Goal: Information Seeking & Learning: Learn about a topic

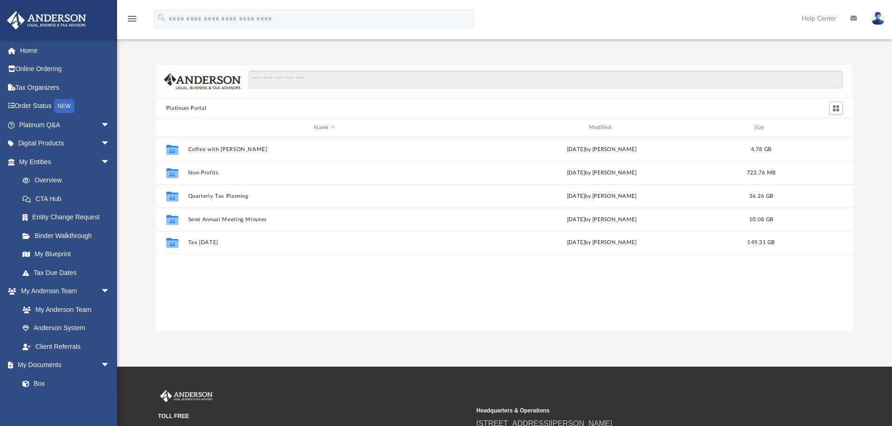
scroll to position [206, 690]
click at [48, 54] on link "Home" at bounding box center [65, 50] width 117 height 19
click at [33, 50] on link "Home" at bounding box center [65, 50] width 117 height 19
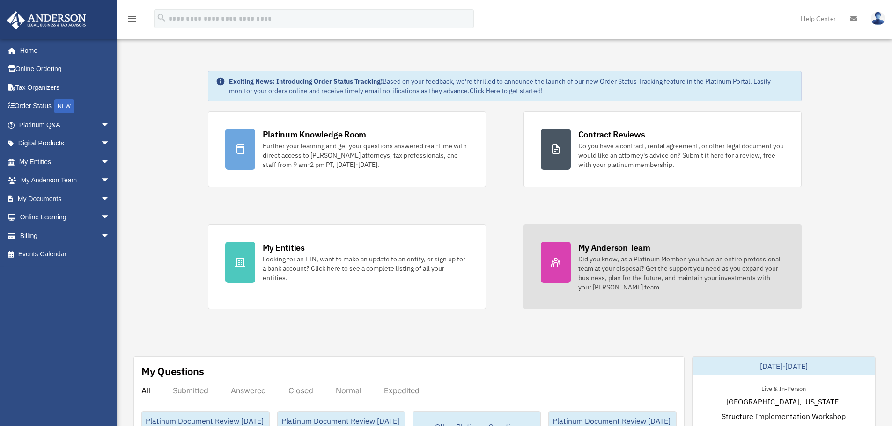
click at [674, 263] on div "Did you know, as a Platinum Member, you have an entire professional team at you…" at bounding box center [681, 273] width 206 height 37
click at [589, 265] on div "Did you know, as a Platinum Member, you have an entire professional team at you…" at bounding box center [681, 273] width 206 height 37
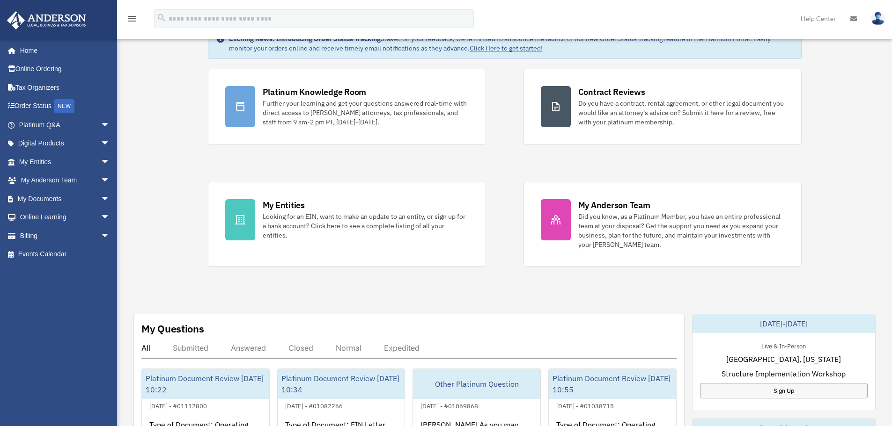
scroll to position [47, 0]
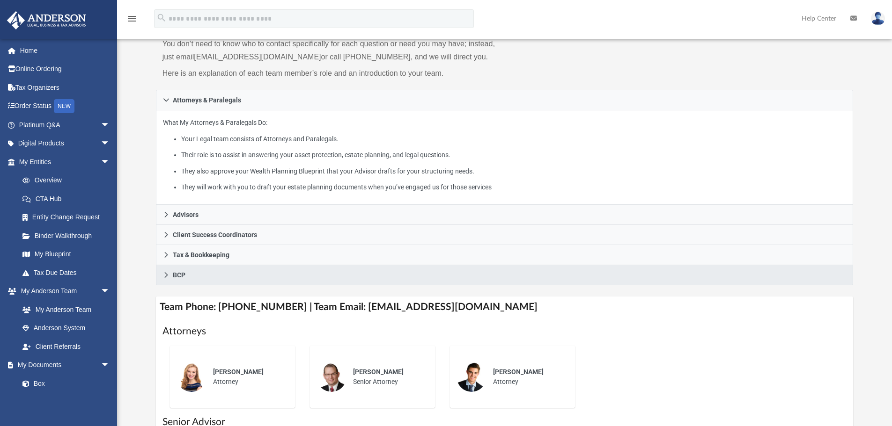
scroll to position [94, 0]
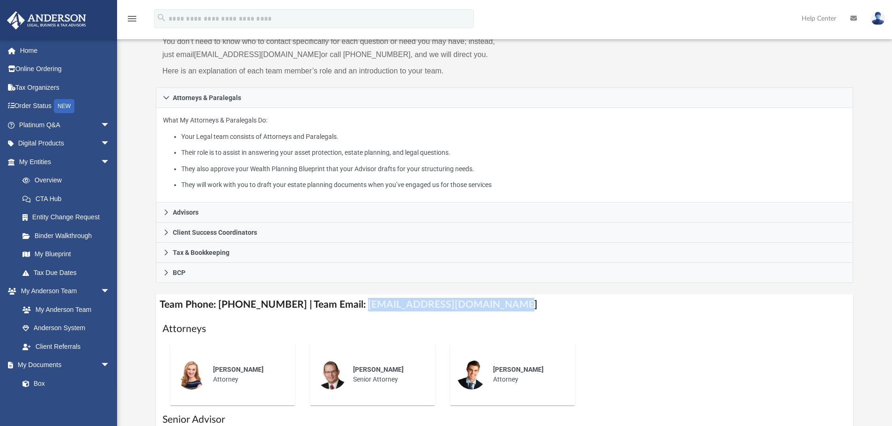
drag, startPoint x: 349, startPoint y: 307, endPoint x: 500, endPoint y: 303, distance: 151.2
click at [500, 304] on h4 "Team Phone: (725) 201-7545 | Team Email: myteam@andersonadvisors.com" at bounding box center [504, 304] width 697 height 21
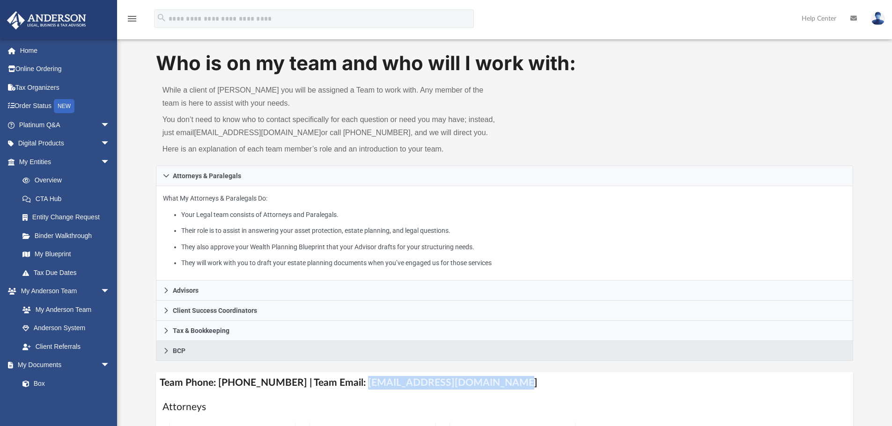
scroll to position [0, 0]
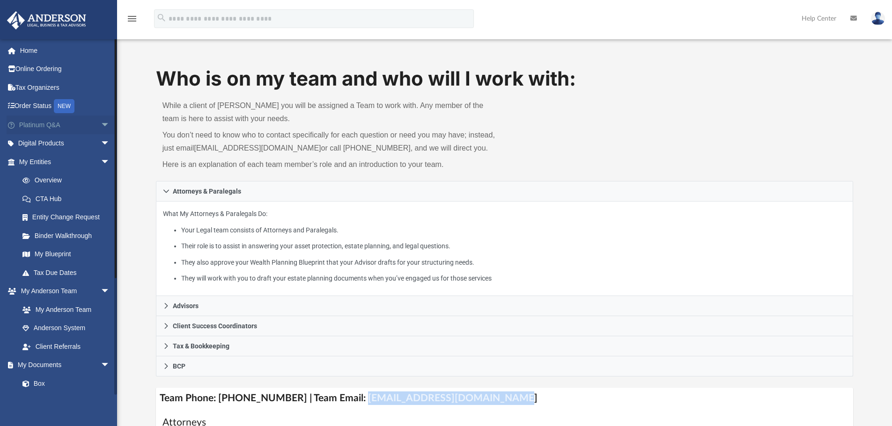
click at [102, 124] on span "arrow_drop_down" at bounding box center [110, 125] width 19 height 19
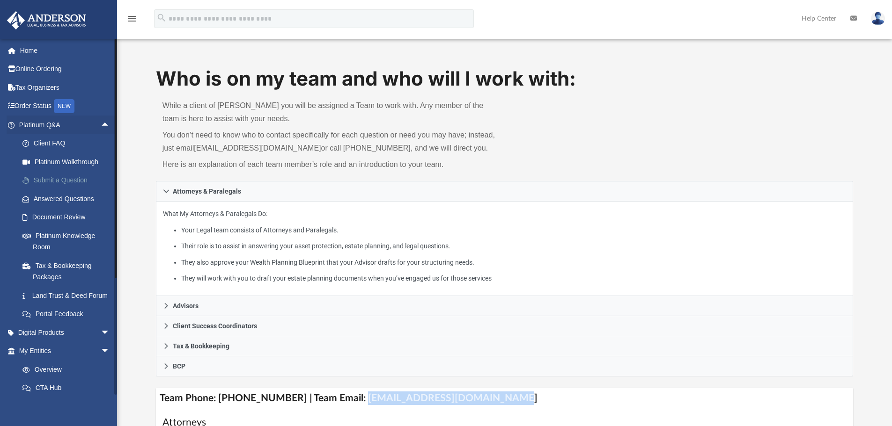
click at [98, 175] on link "Submit a Question" at bounding box center [68, 180] width 111 height 19
click at [63, 184] on link "Submit a Question" at bounding box center [68, 180] width 111 height 19
click at [70, 183] on link "Submit a Question" at bounding box center [68, 180] width 111 height 19
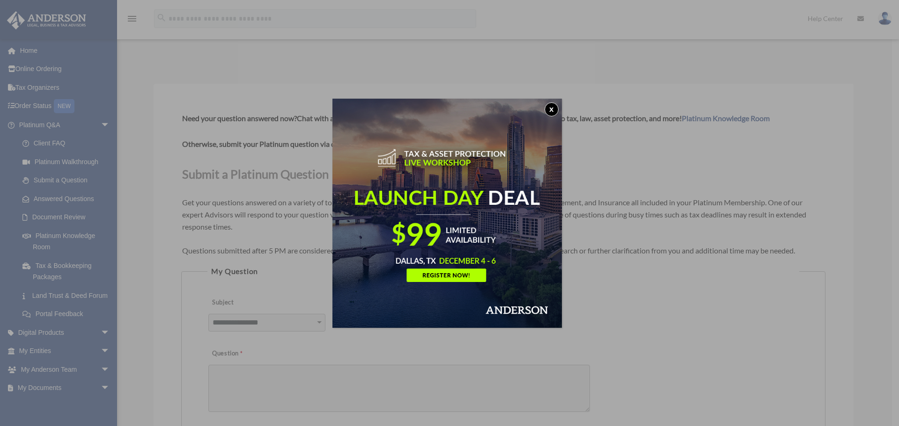
click at [555, 115] on button "x" at bounding box center [551, 109] width 14 height 14
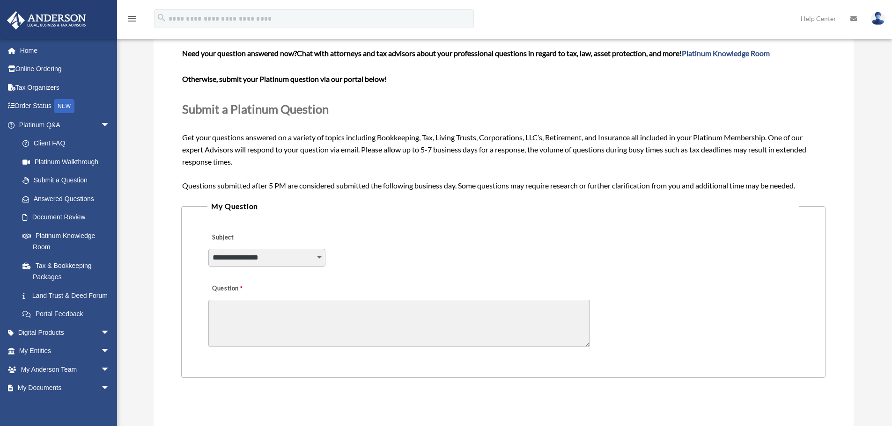
scroll to position [140, 0]
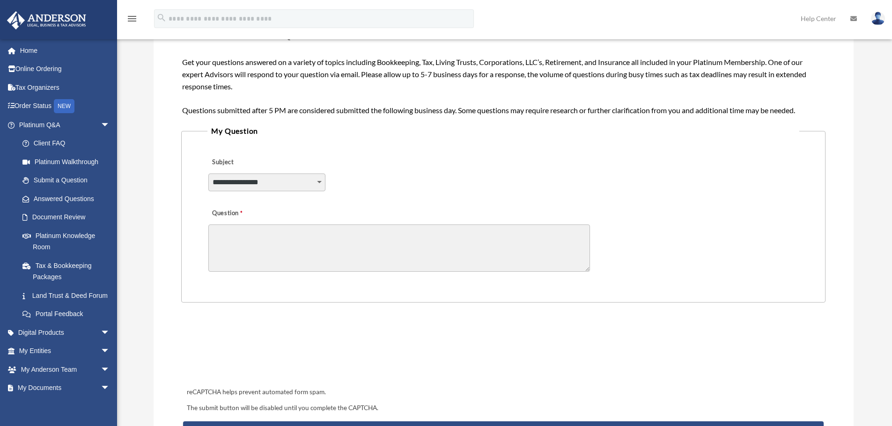
click at [249, 183] on select "**********" at bounding box center [266, 183] width 117 height 18
click at [484, 240] on textarea "Question" at bounding box center [398, 248] width 381 height 47
click at [69, 197] on link "Answered Questions" at bounding box center [68, 199] width 111 height 19
click at [73, 196] on link "Answered Questions" at bounding box center [68, 199] width 111 height 19
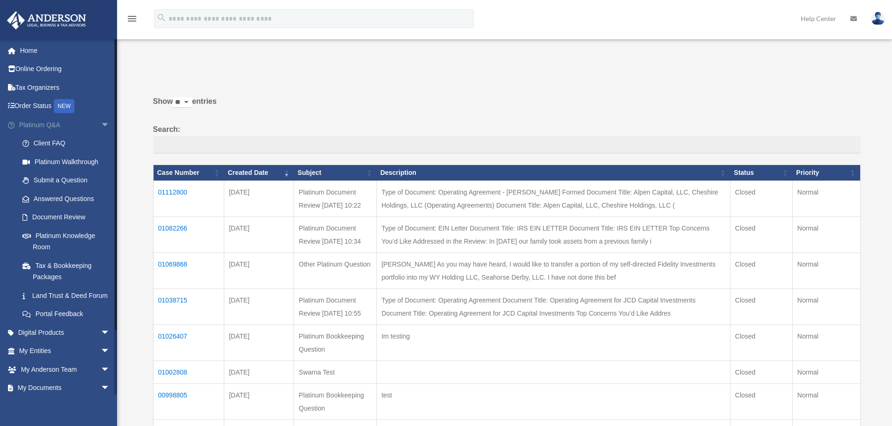
click at [101, 128] on span "arrow_drop_down" at bounding box center [110, 125] width 19 height 19
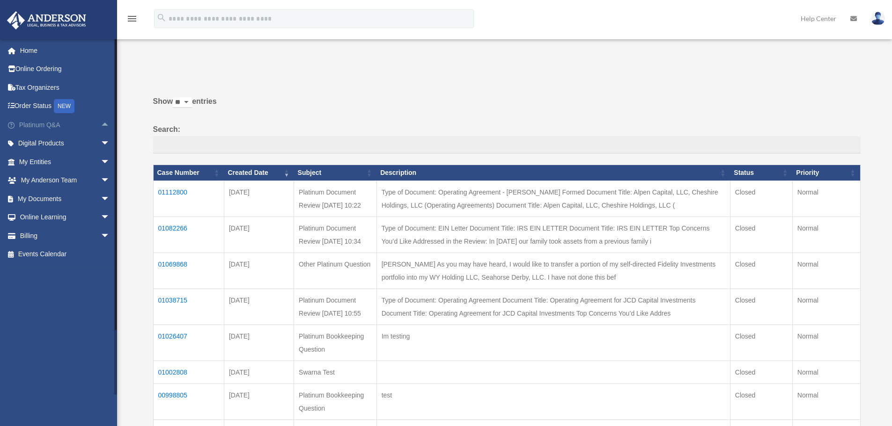
click at [101, 124] on span "arrow_drop_up" at bounding box center [110, 125] width 19 height 19
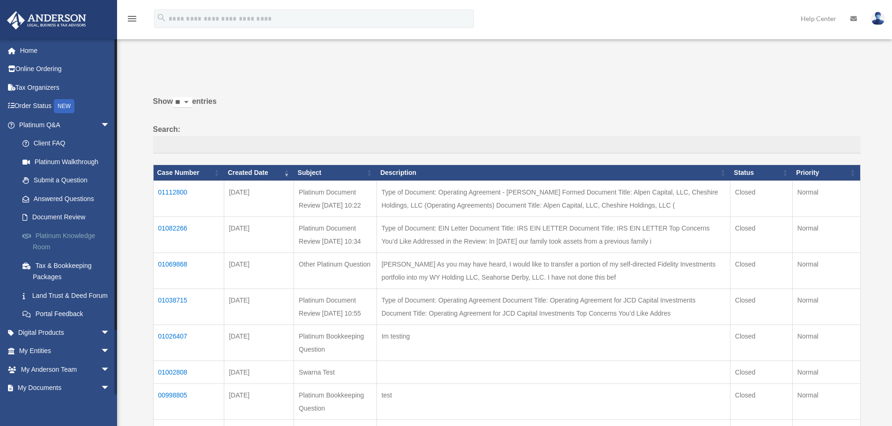
click at [84, 230] on link "Platinum Knowledge Room" at bounding box center [68, 242] width 111 height 30
click at [46, 244] on link "Platinum Knowledge Room" at bounding box center [68, 242] width 111 height 30
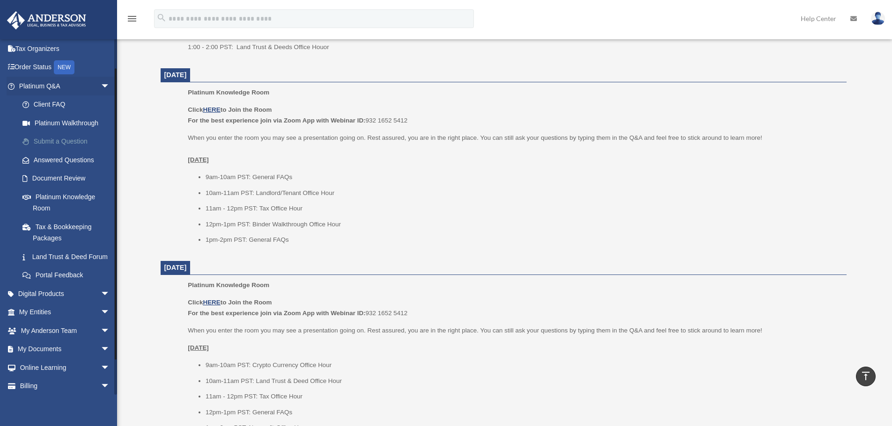
scroll to position [47, 0]
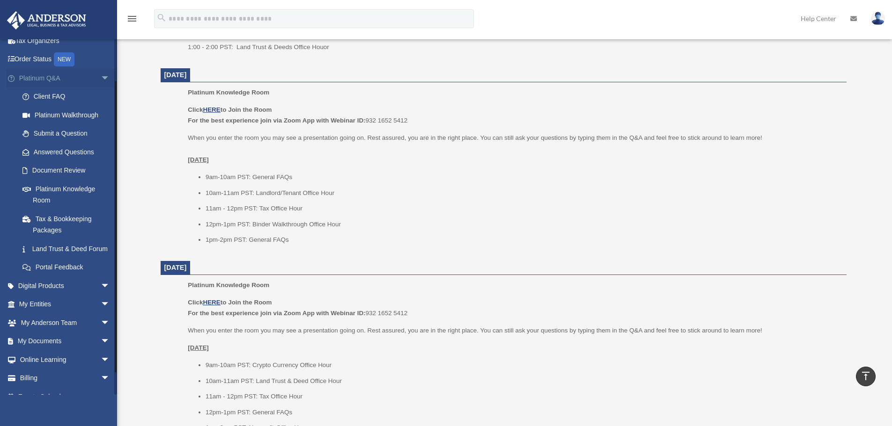
click at [101, 71] on span "arrow_drop_down" at bounding box center [110, 78] width 19 height 19
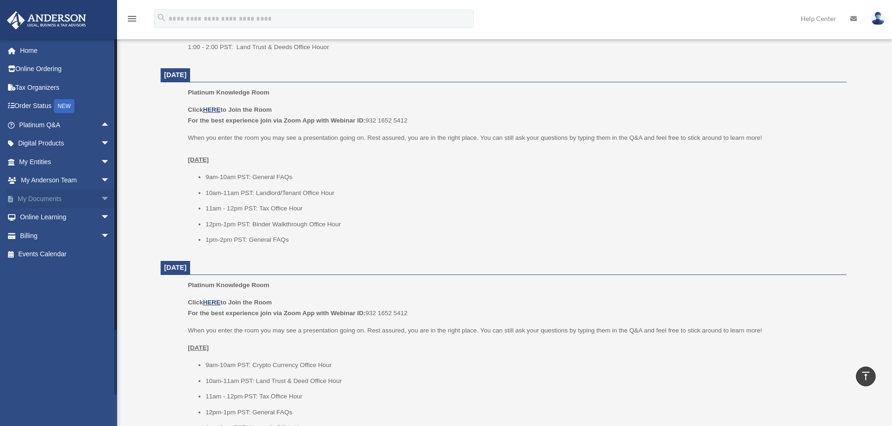
click at [101, 198] on span "arrow_drop_down" at bounding box center [110, 199] width 19 height 19
click at [66, 256] on link "Forms Library" at bounding box center [68, 254] width 111 height 19
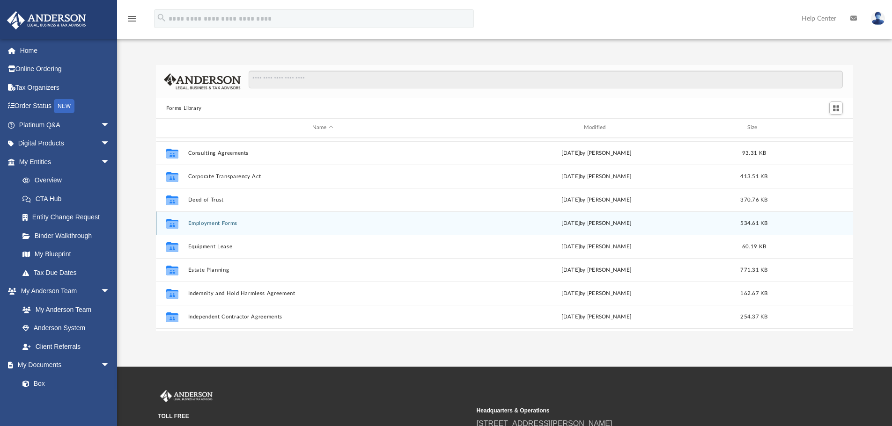
scroll to position [187, 0]
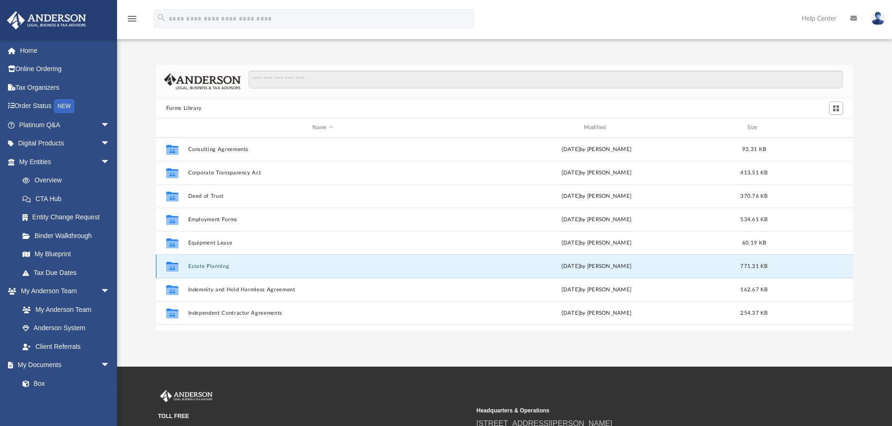
click at [214, 267] on button "Estate Planning" at bounding box center [323, 266] width 270 height 6
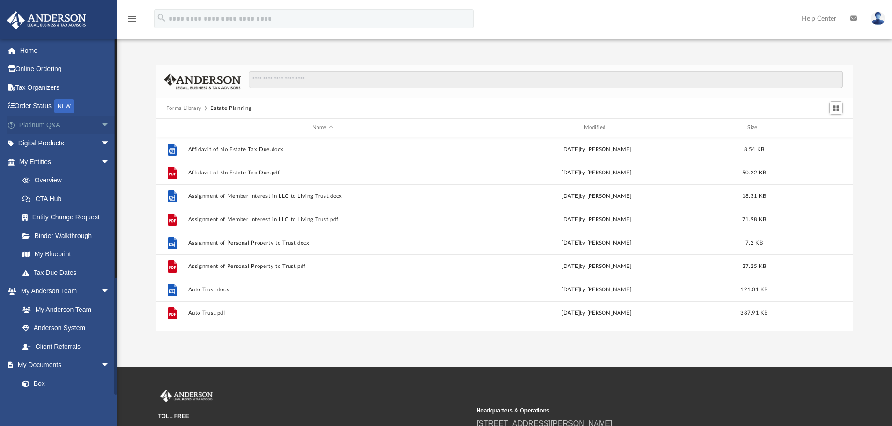
click at [101, 129] on span "arrow_drop_down" at bounding box center [110, 125] width 19 height 19
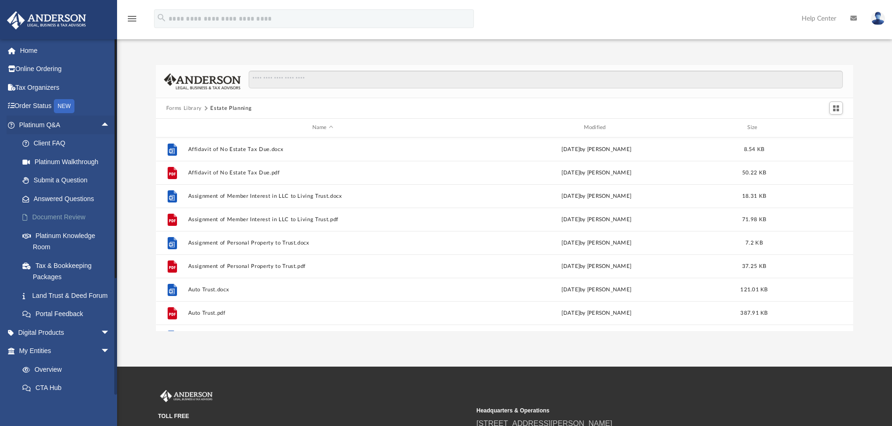
click at [62, 214] on link "Document Review" at bounding box center [68, 217] width 111 height 19
click at [72, 219] on link "Document Review" at bounding box center [68, 217] width 111 height 19
click at [56, 216] on link "Document Review" at bounding box center [68, 217] width 111 height 19
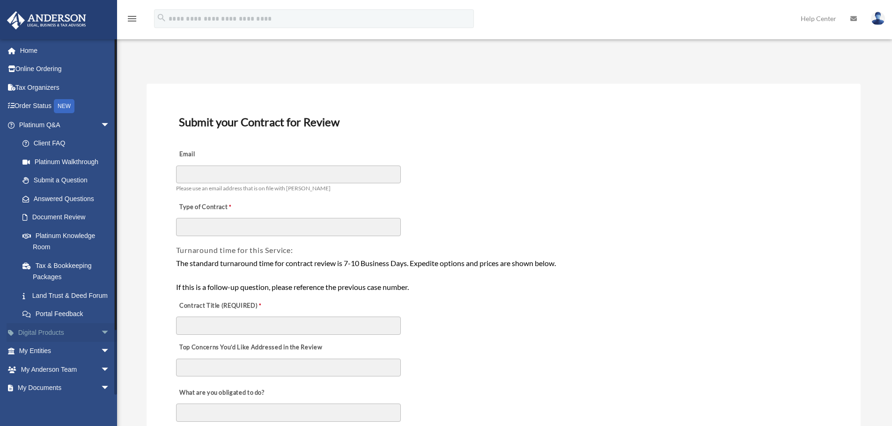
click at [104, 341] on span "arrow_drop_down" at bounding box center [110, 332] width 19 height 19
click at [101, 122] on span "arrow_drop_down" at bounding box center [110, 125] width 19 height 19
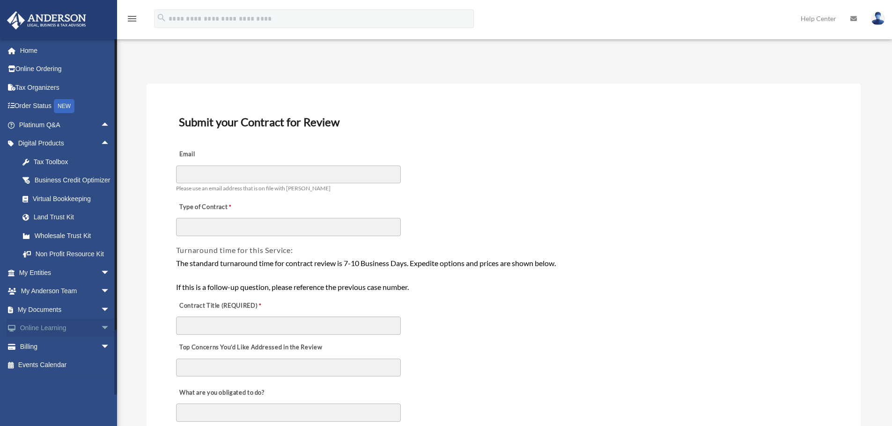
click at [101, 337] on span "arrow_drop_down" at bounding box center [110, 328] width 19 height 19
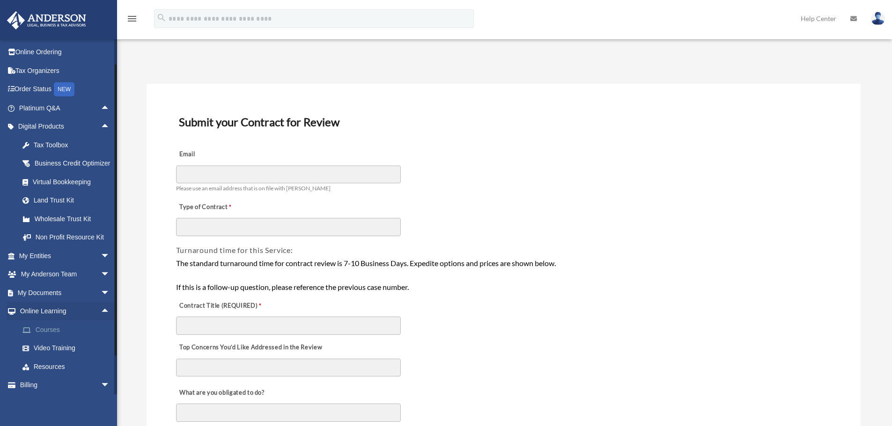
scroll to position [47, 0]
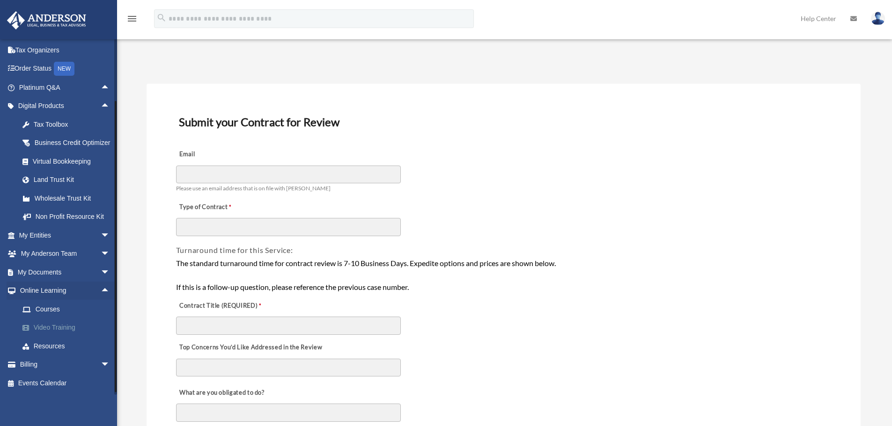
click at [66, 333] on link "Video Training" at bounding box center [68, 328] width 111 height 19
click at [64, 349] on link "Resources" at bounding box center [68, 346] width 111 height 19
click at [58, 312] on link "Courses" at bounding box center [68, 309] width 111 height 19
click at [44, 310] on link "Courses" at bounding box center [68, 309] width 111 height 19
click at [56, 332] on link "Video Training" at bounding box center [68, 328] width 111 height 19
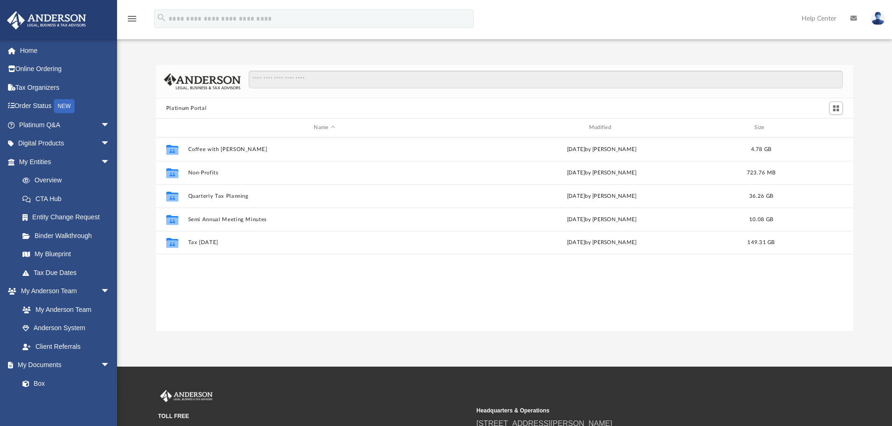
scroll to position [206, 690]
click at [101, 158] on span "arrow_drop_down" at bounding box center [110, 162] width 19 height 19
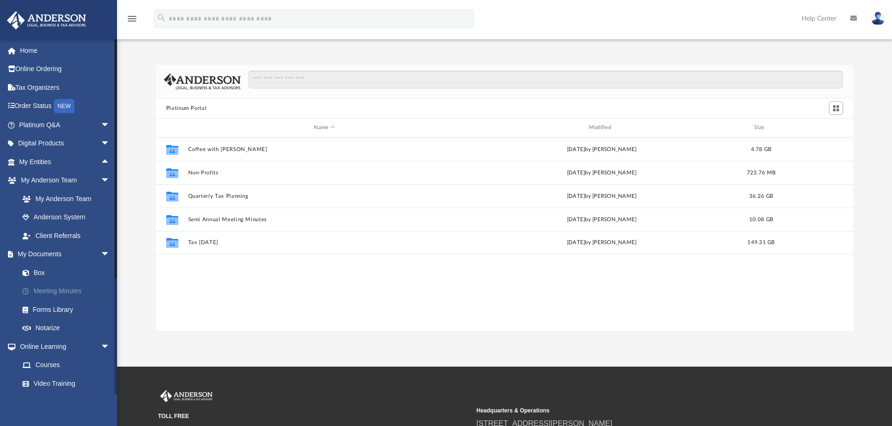
click at [70, 291] on link "Meeting Minutes" at bounding box center [68, 291] width 111 height 19
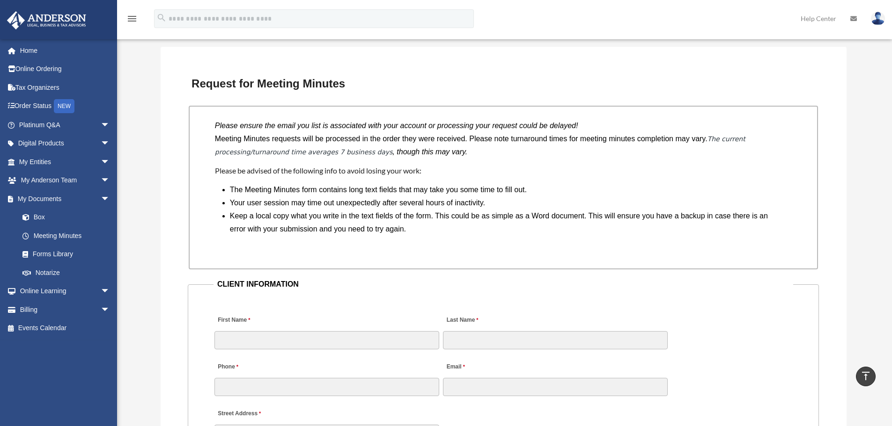
scroll to position [702, 0]
